Goal: Task Accomplishment & Management: Use online tool/utility

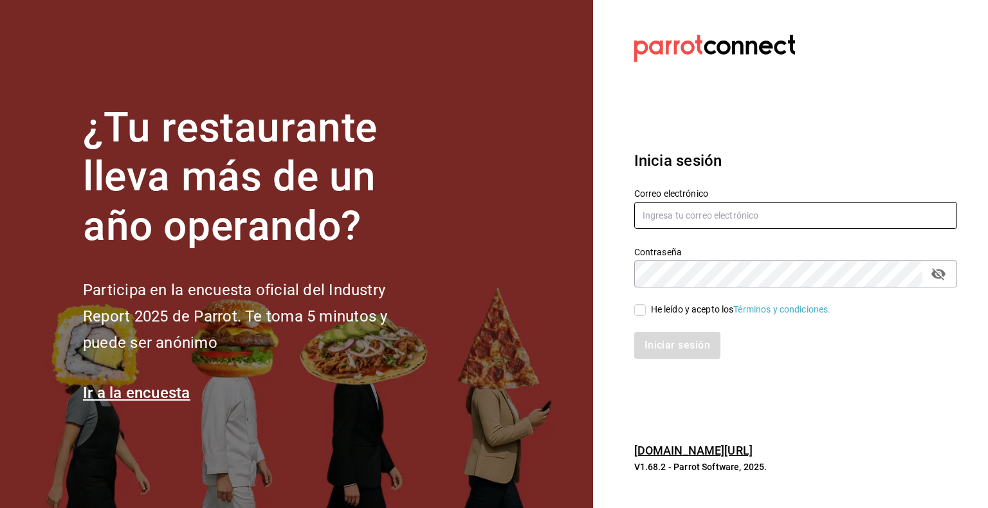
click at [749, 221] on input "text" at bounding box center [795, 215] width 323 height 27
type input "[PERSON_NAME][EMAIL_ADDRESS][PERSON_NAME][DOMAIN_NAME]"
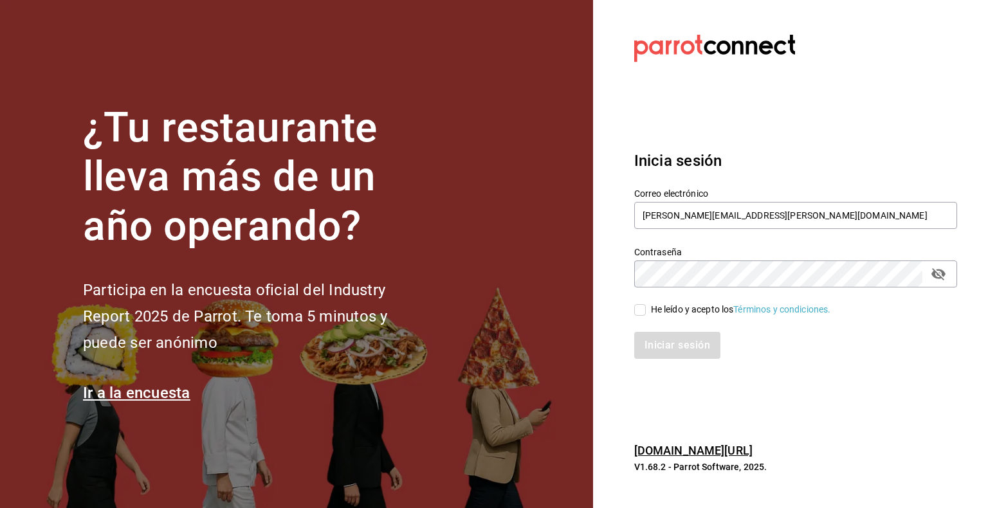
click at [635, 307] on input "He leído y acepto los Términos y condiciones." at bounding box center [640, 310] width 12 height 12
checkbox input "true"
click at [653, 345] on button "Iniciar sesión" at bounding box center [677, 345] width 87 height 27
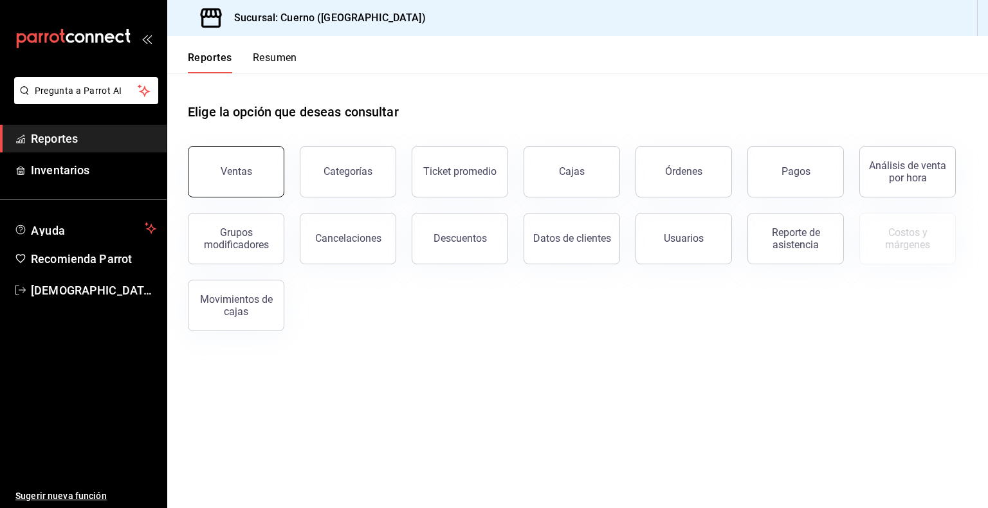
click at [252, 177] on button "Ventas" at bounding box center [236, 171] width 96 height 51
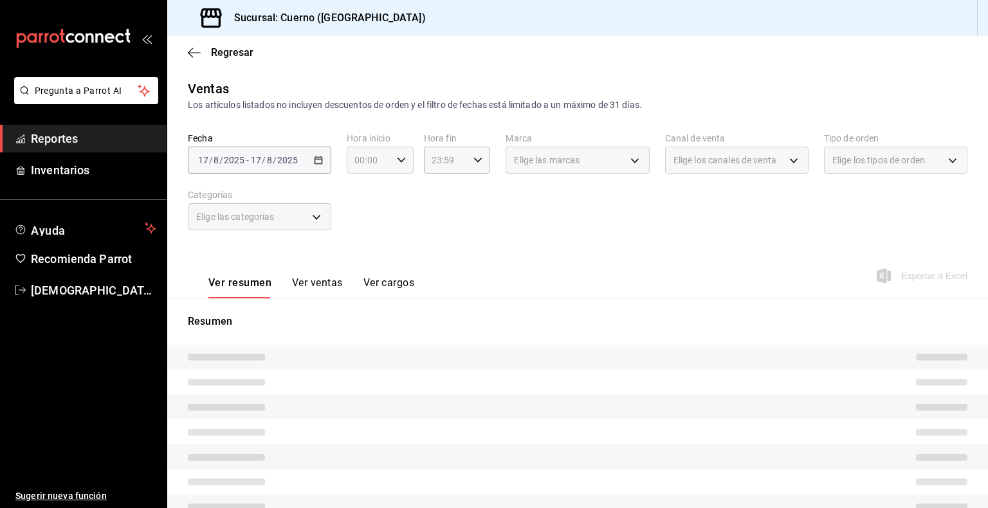
click at [398, 156] on icon "button" at bounding box center [401, 160] width 9 height 9
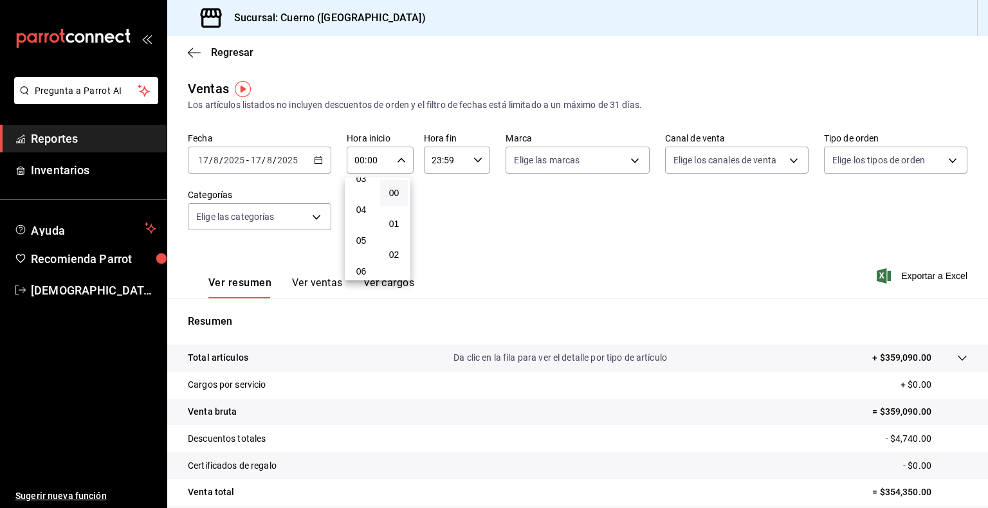
scroll to position [108, 0]
click at [358, 238] on span "05" at bounding box center [361, 239] width 12 height 10
type input "05:00"
click at [442, 258] on div at bounding box center [494, 254] width 988 height 508
click at [316, 158] on \(Stroke\) "button" at bounding box center [318, 160] width 8 height 7
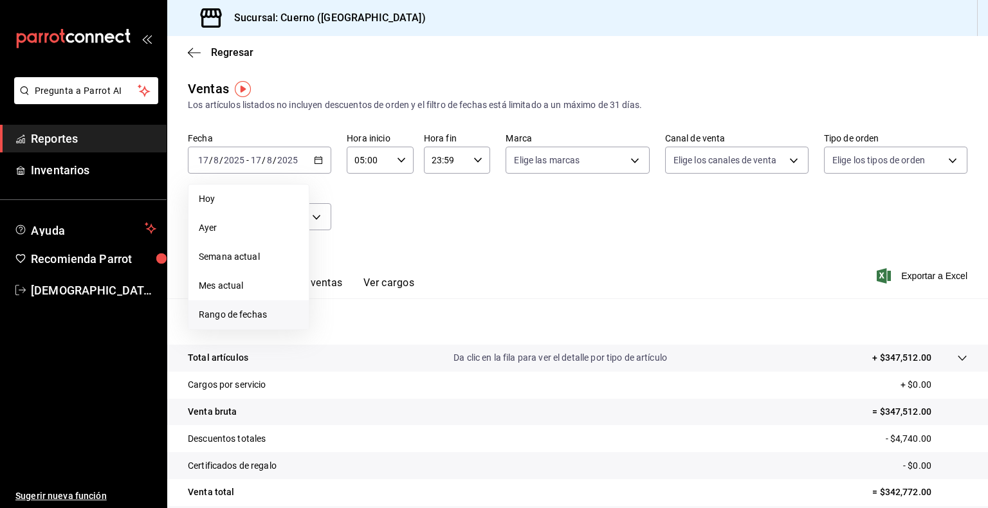
click at [246, 322] on li "Rango de fechas" at bounding box center [248, 314] width 120 height 29
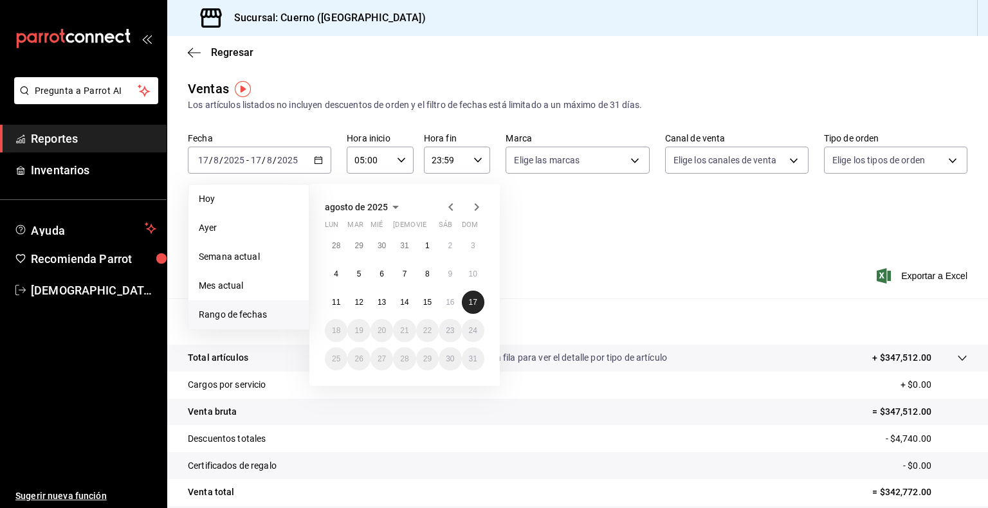
click at [473, 306] on button "17" at bounding box center [473, 302] width 23 height 23
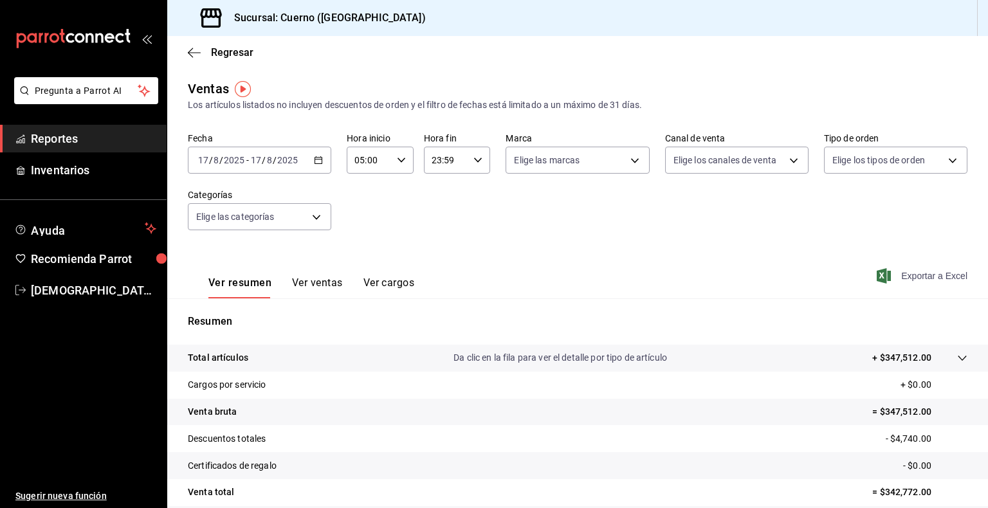
click at [920, 268] on span "Exportar a Excel" at bounding box center [923, 275] width 88 height 15
